Goal: Navigation & Orientation: Understand site structure

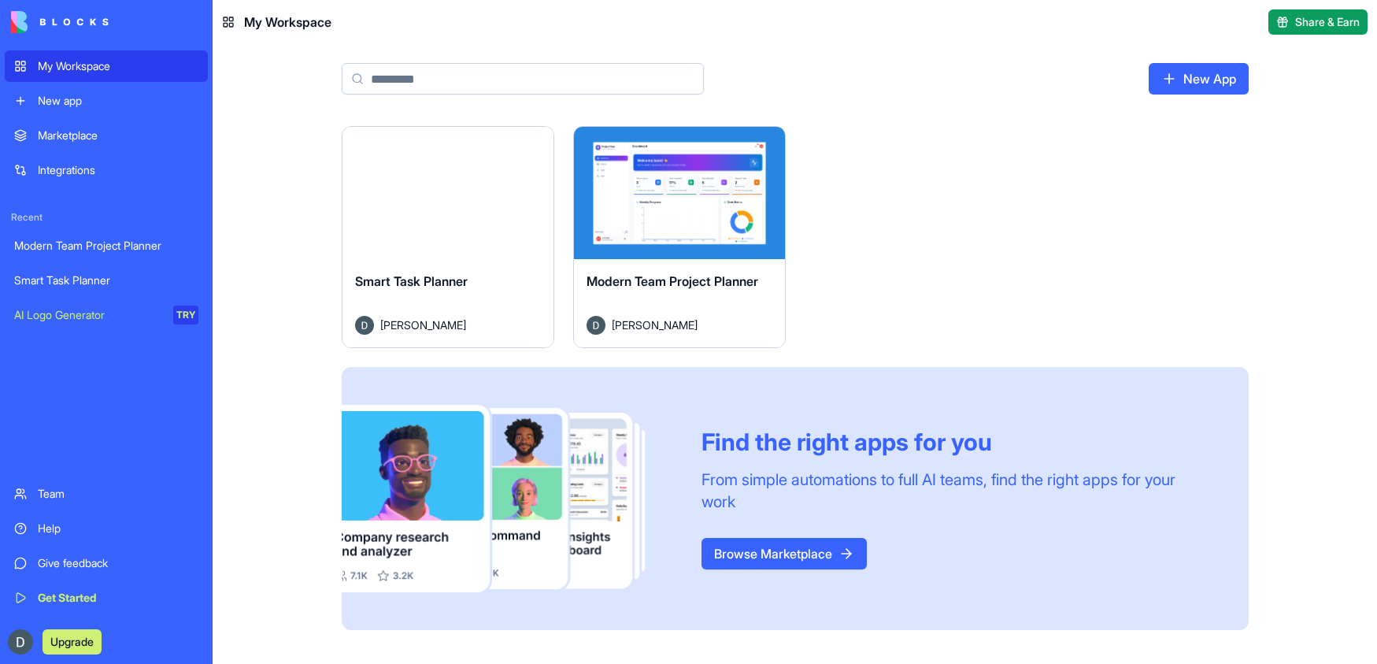
click at [709, 242] on div "Launch" at bounding box center [679, 193] width 211 height 132
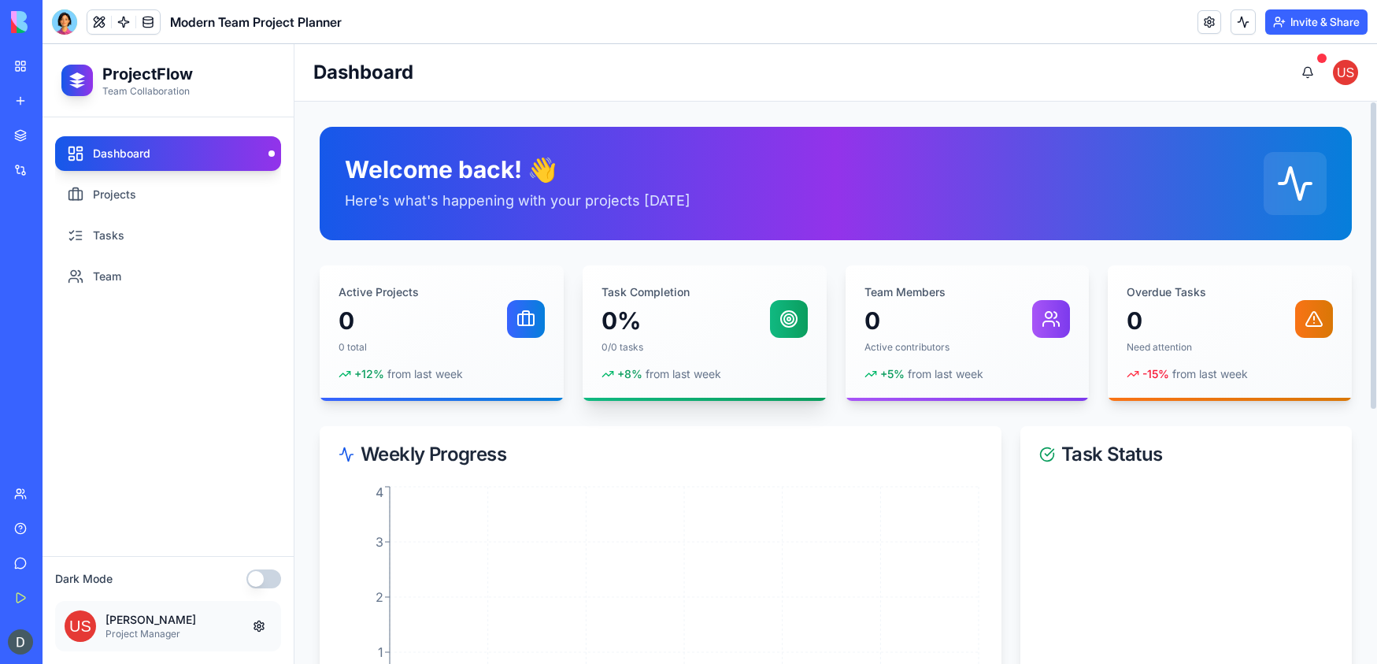
click at [665, 356] on div "Task Completion 0% 0/0 tasks + 8 % from last week" at bounding box center [704, 332] width 244 height 135
click at [489, 341] on div "Active Projects 0 0 total" at bounding box center [441, 318] width 206 height 69
click at [152, 202] on link "Projects" at bounding box center [168, 194] width 226 height 35
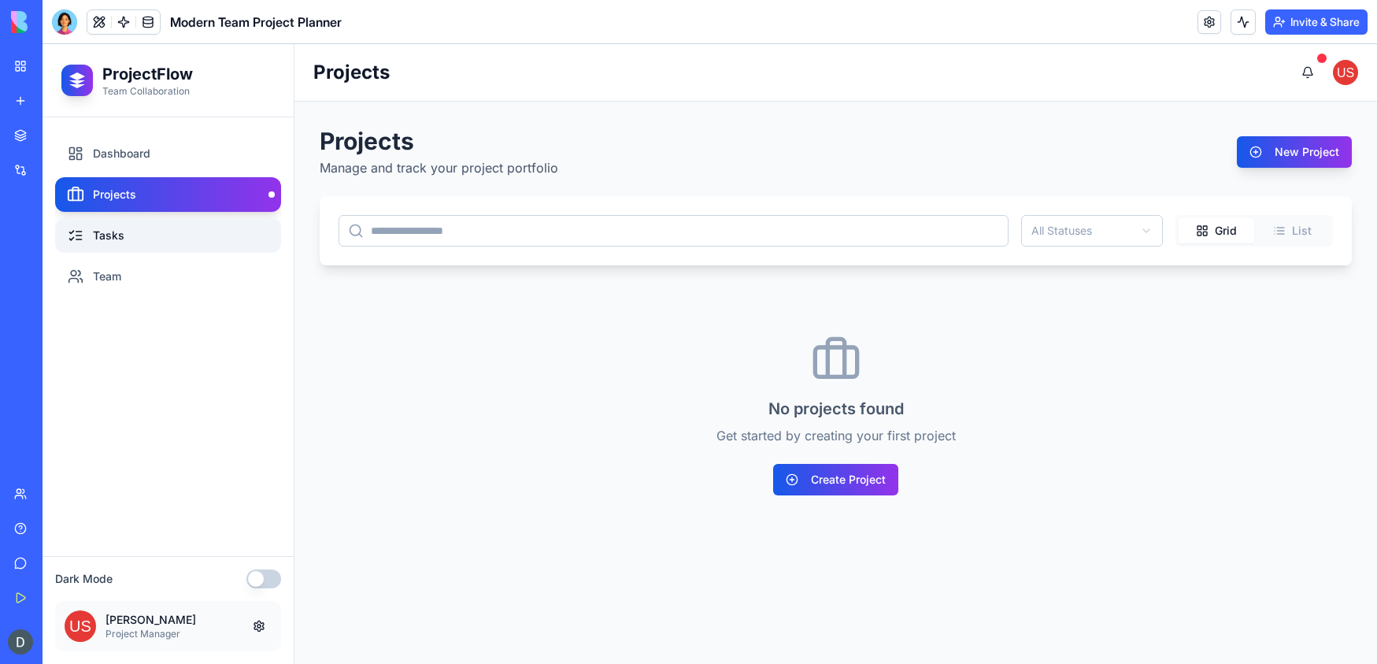
click at [141, 235] on link "Tasks" at bounding box center [168, 235] width 226 height 35
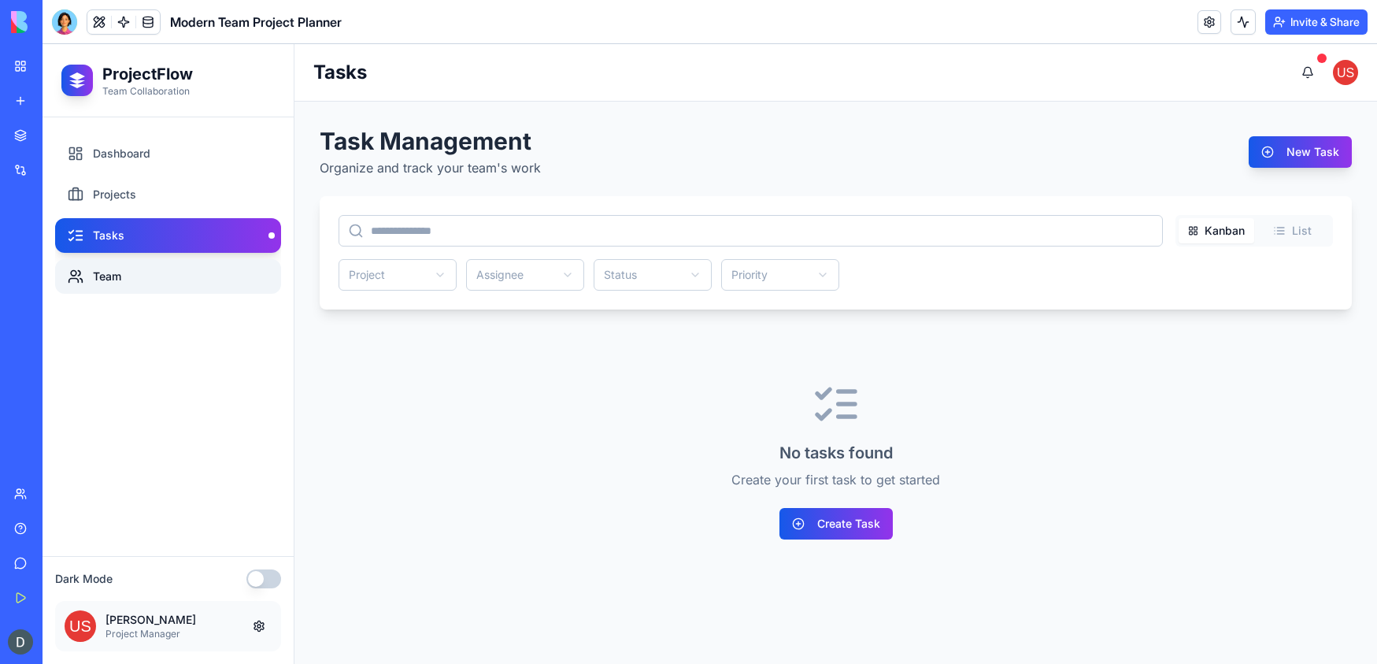
click at [150, 262] on link "Team" at bounding box center [168, 276] width 226 height 35
